Goal: Navigation & Orientation: Find specific page/section

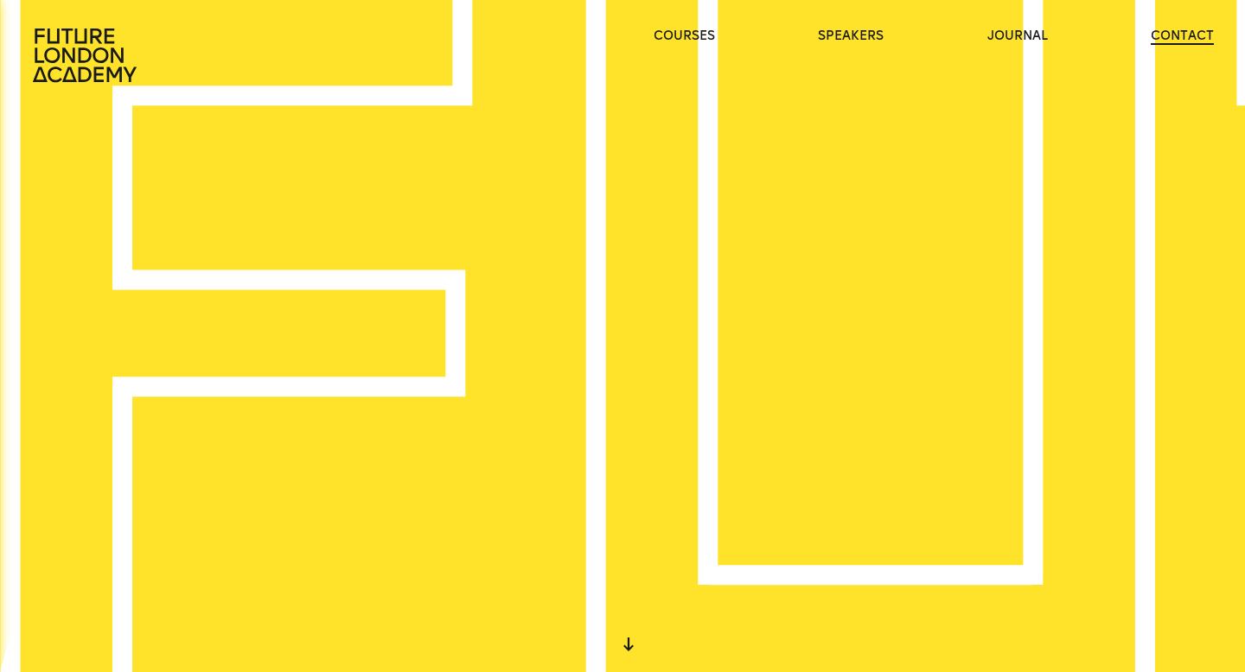
click at [1158, 32] on link "contact" at bounding box center [1181, 36] width 63 height 17
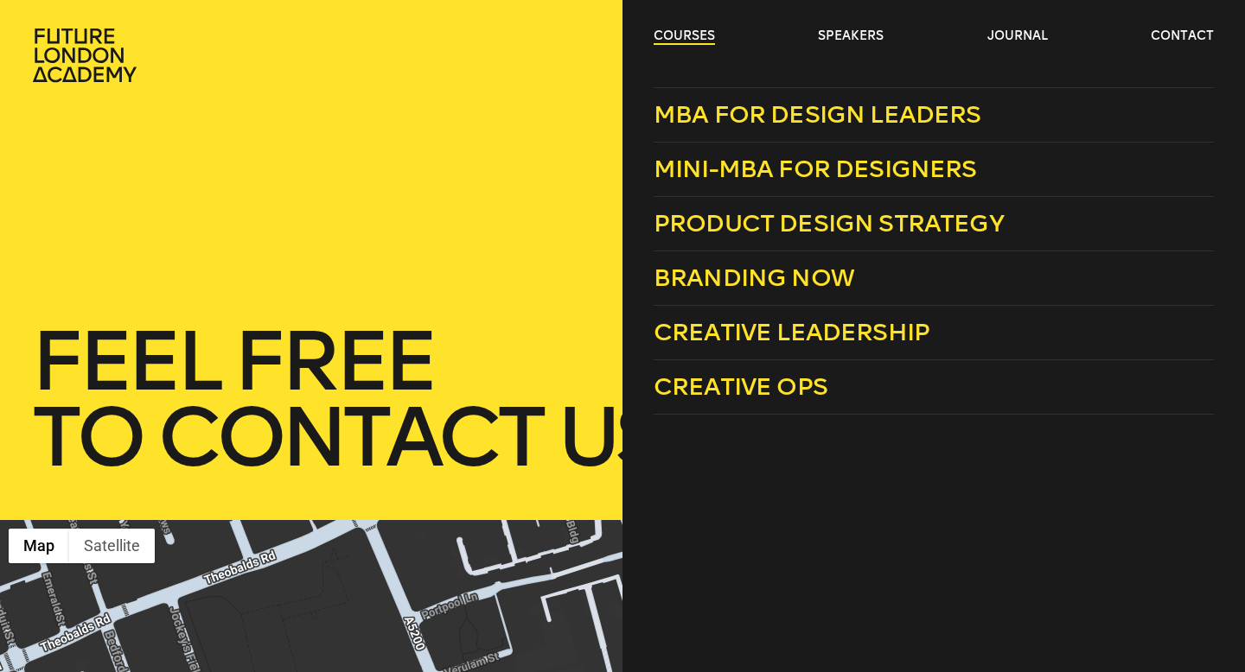
click at [702, 44] on link "courses" at bounding box center [683, 36] width 61 height 17
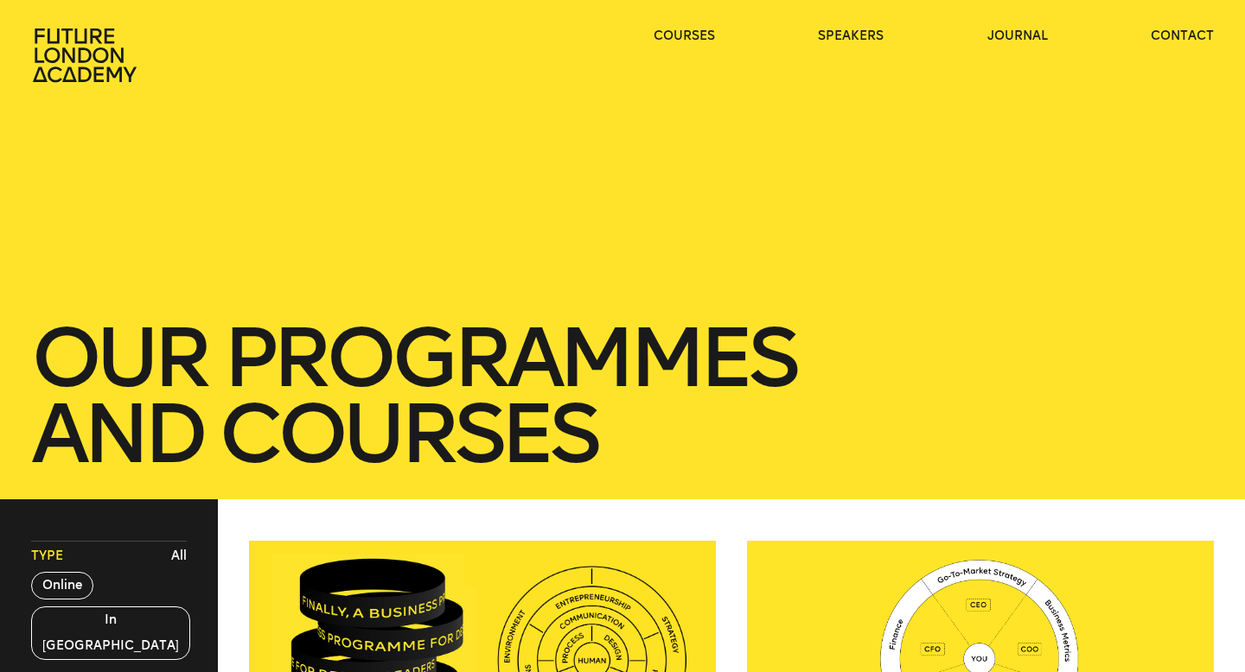
click at [66, 32] on icon at bounding box center [85, 56] width 104 height 54
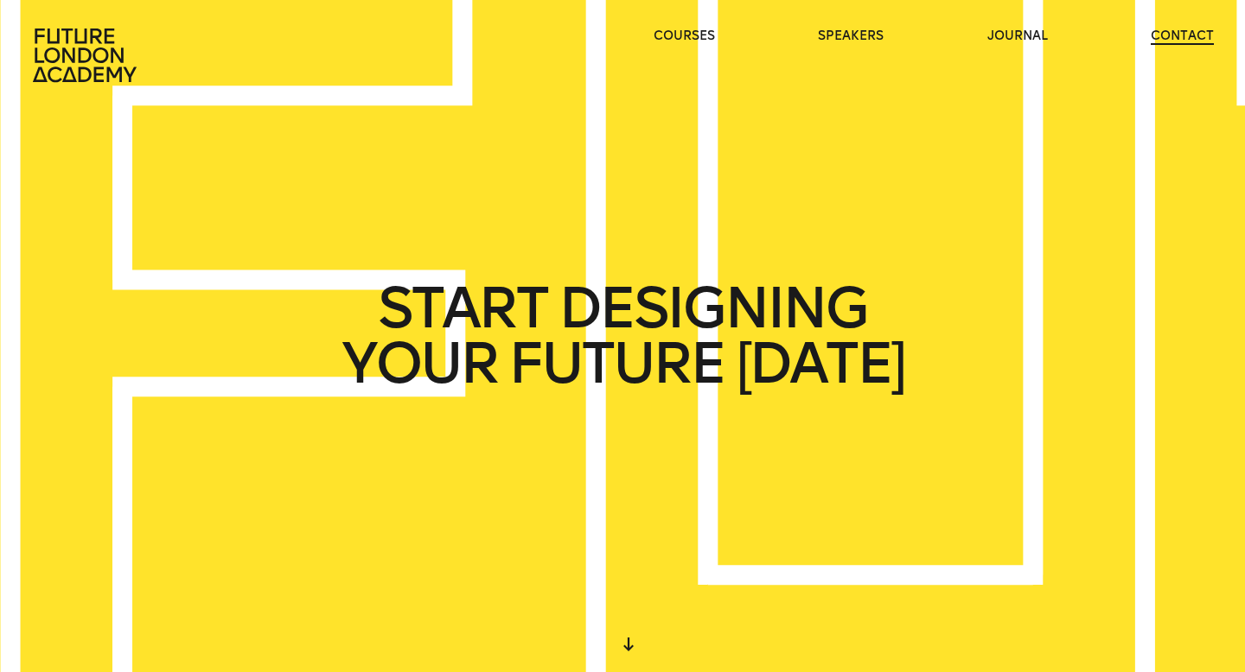
click at [1192, 29] on link "contact" at bounding box center [1181, 36] width 63 height 17
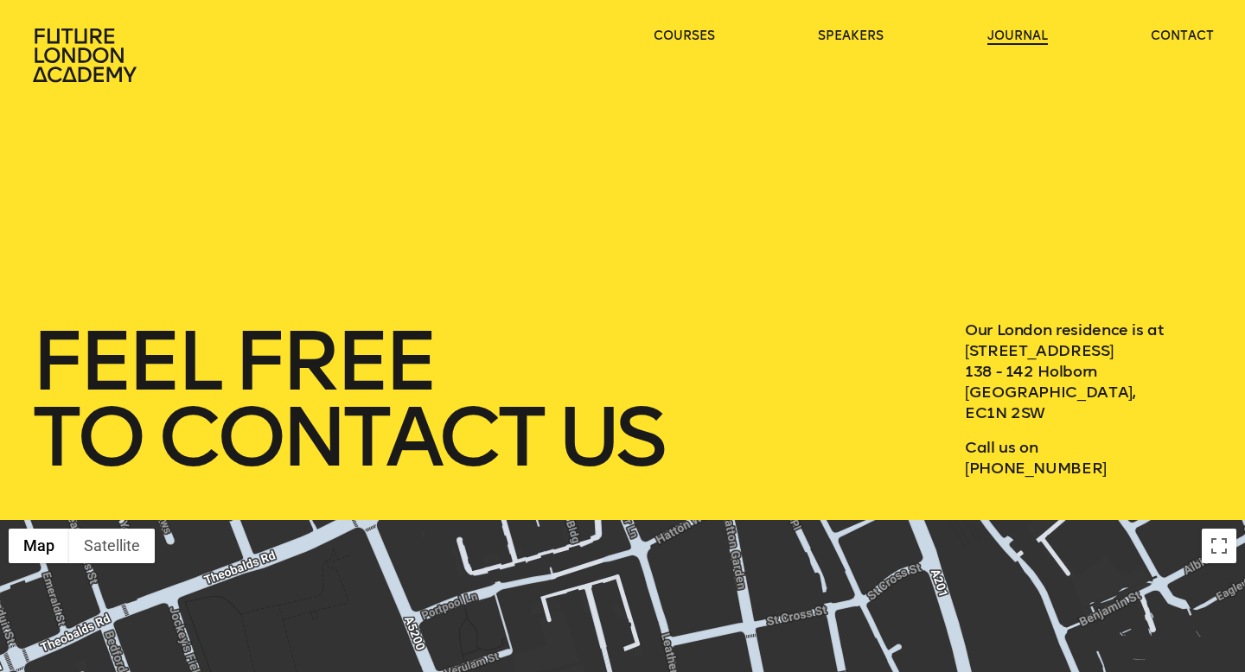
click at [1022, 39] on link "journal" at bounding box center [1017, 36] width 60 height 17
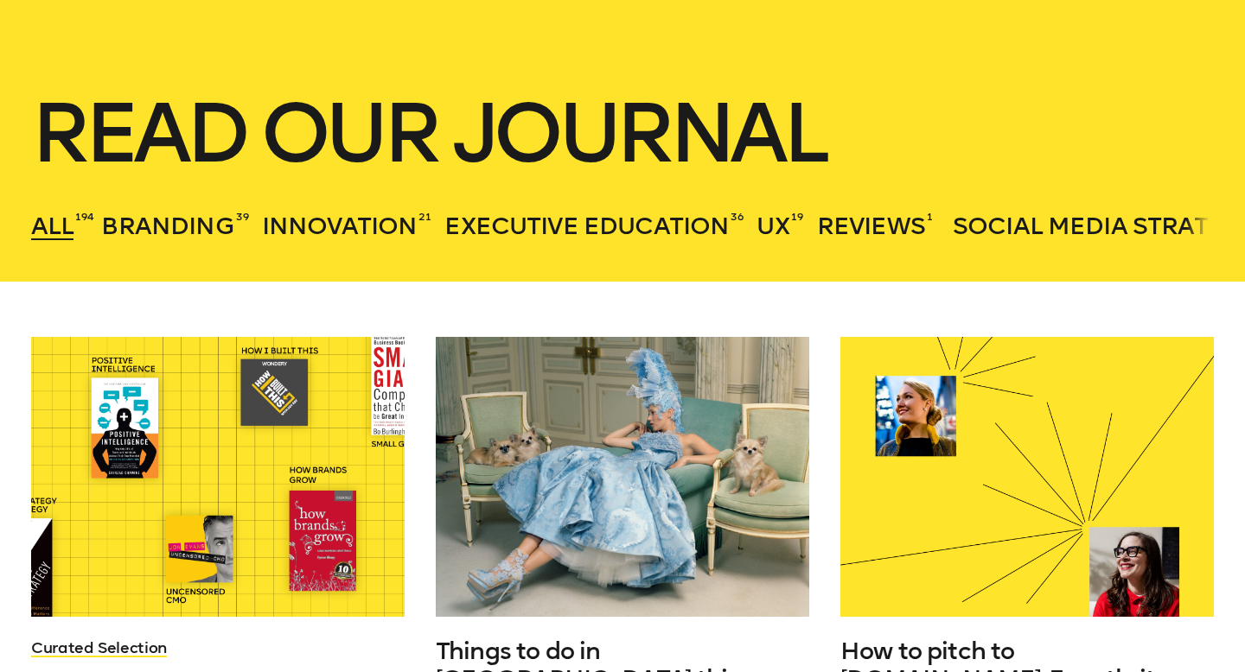
scroll to position [230, 0]
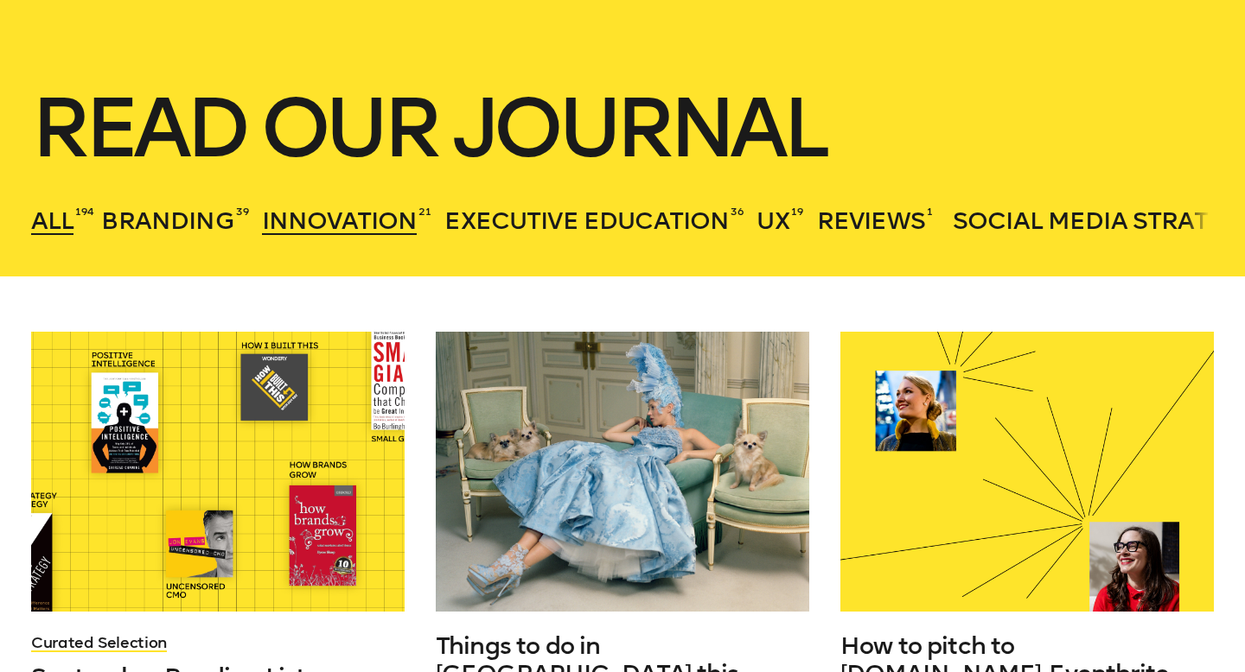
click at [333, 223] on span "Innovation" at bounding box center [340, 221] width 156 height 29
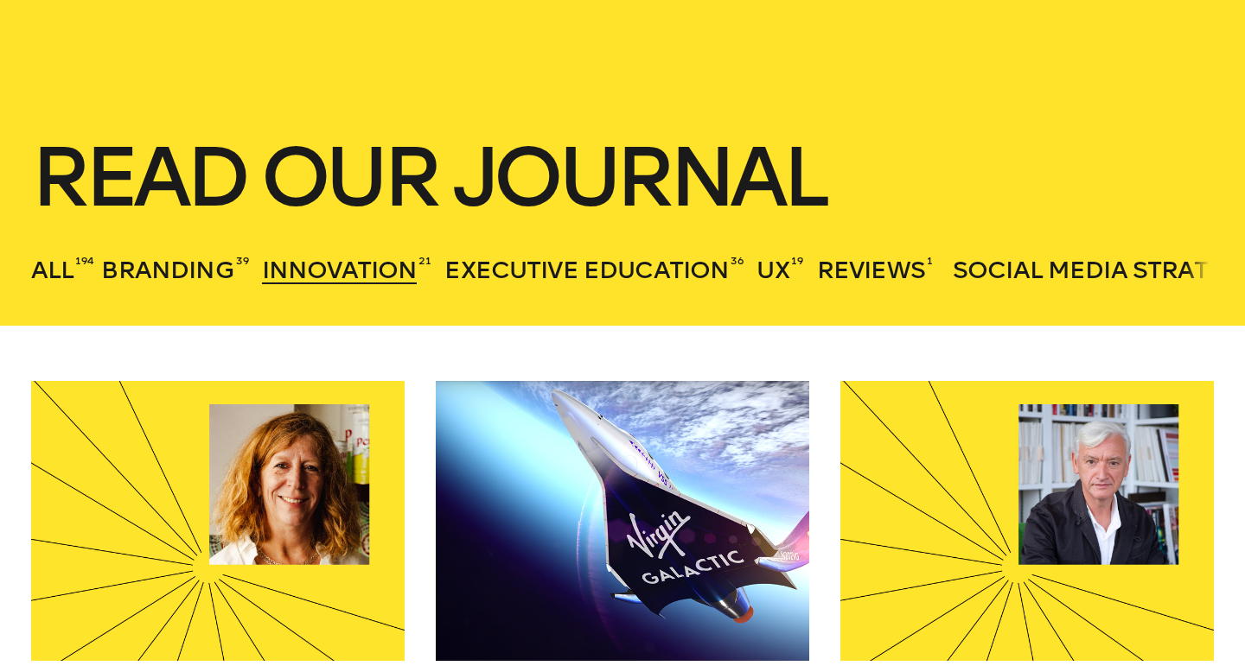
scroll to position [0, 0]
